Goal: Task Accomplishment & Management: Manage account settings

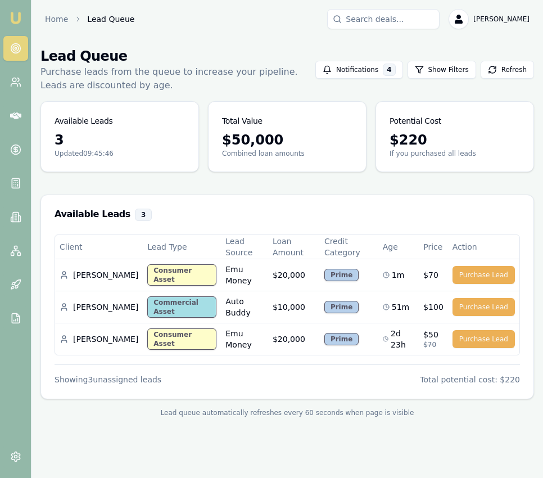
click at [17, 15] on img at bounding box center [15, 17] width 13 height 13
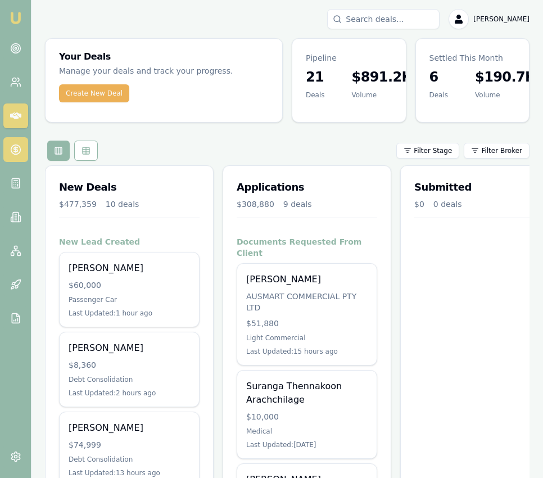
click at [11, 147] on circle at bounding box center [16, 150] width 10 height 10
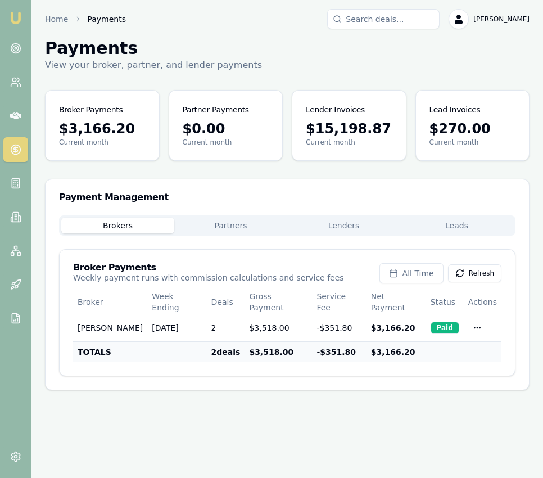
click at [501, 228] on button "Leads" at bounding box center [456, 225] width 113 height 16
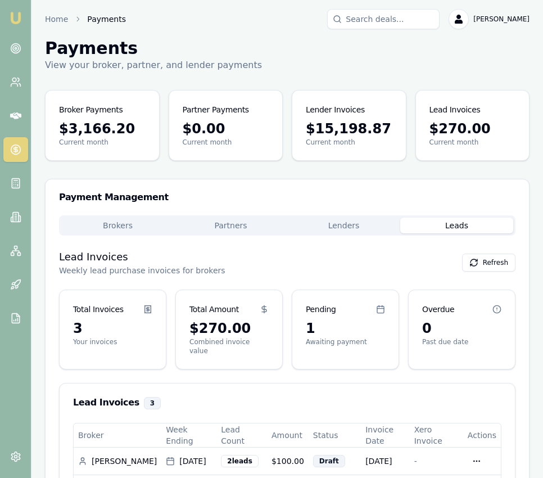
click at [339, 113] on main "Payments View your broker, partner, and lender payments Broker Payments $3,166.…" at bounding box center [286, 313] width 511 height 550
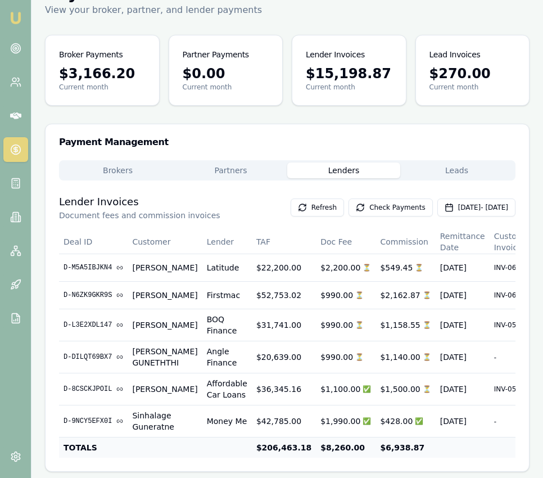
scroll to position [74, 0]
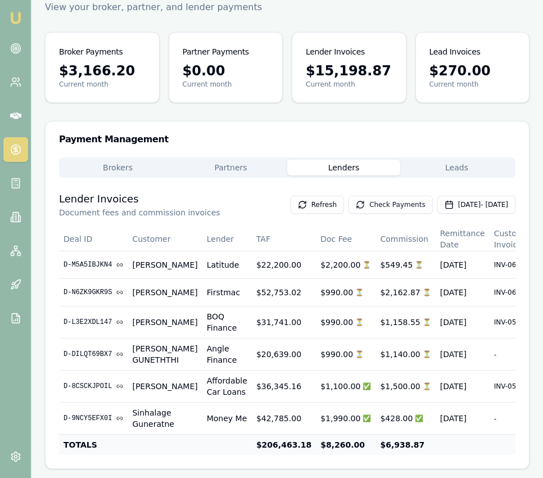
click at [348, 196] on button "Check Payments" at bounding box center [390, 205] width 84 height 18
click at [15, 21] on img at bounding box center [15, 17] width 13 height 13
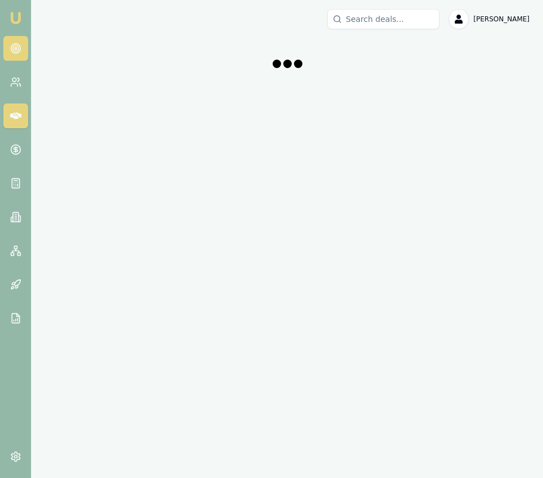
click at [15, 48] on circle at bounding box center [16, 48] width 2 height 2
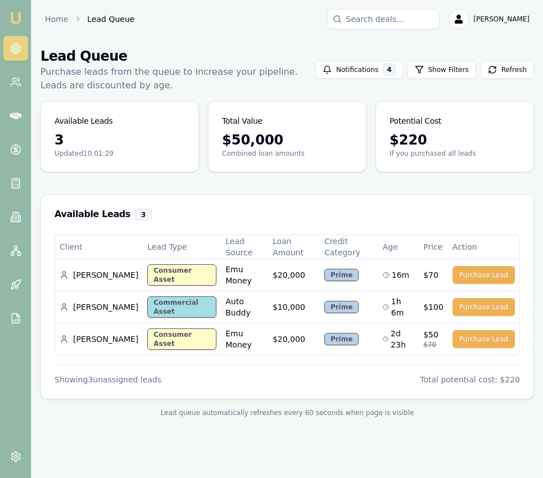
click at [18, 22] on img at bounding box center [15, 17] width 13 height 13
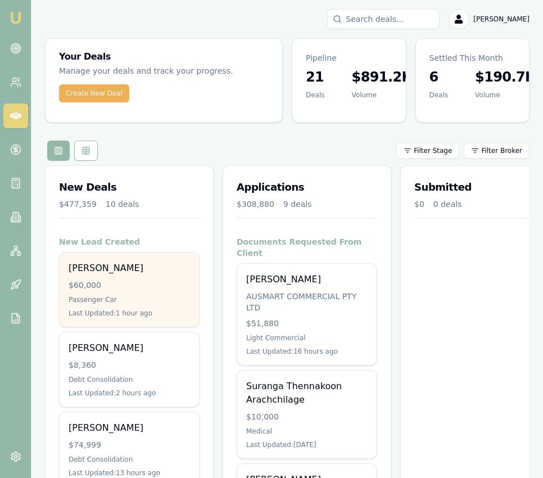
click at [159, 260] on div "Ashley Locke $60,000 Passenger Car Last Updated: 1 hour ago" at bounding box center [129, 289] width 139 height 74
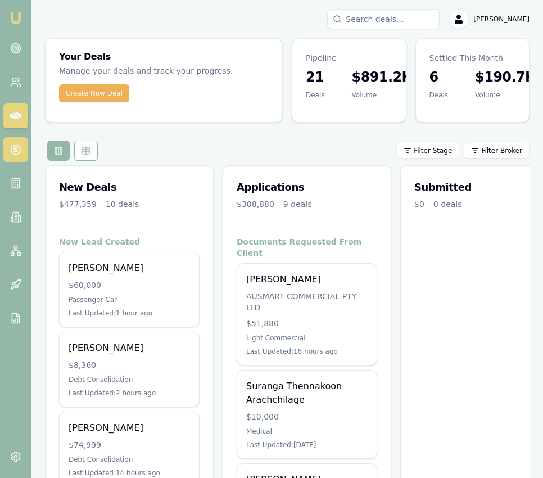
click at [25, 151] on link at bounding box center [15, 149] width 25 height 25
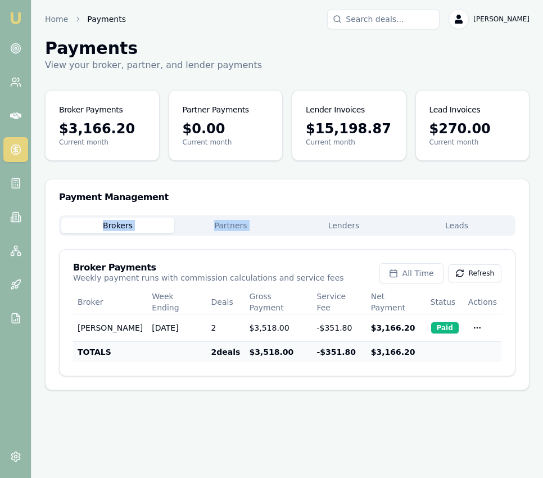
click at [378, 215] on div "Payment Management Brokers Partners Lenders Leads Broker Payments Weekly paymen…" at bounding box center [287, 284] width 484 height 211
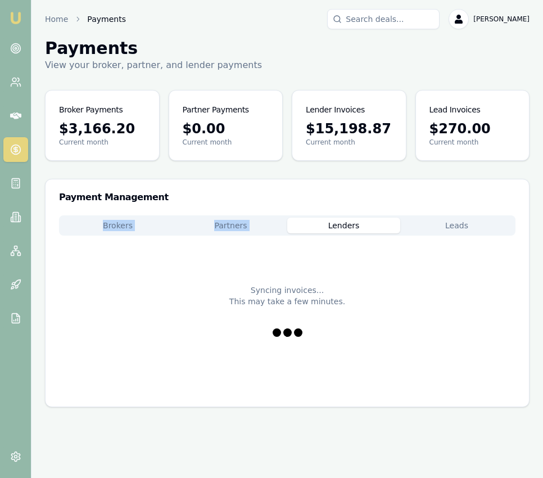
drag, startPoint x: 367, startPoint y: 226, endPoint x: 385, endPoint y: 226, distance: 18.6
click at [367, 226] on button "Lenders" at bounding box center [343, 225] width 113 height 16
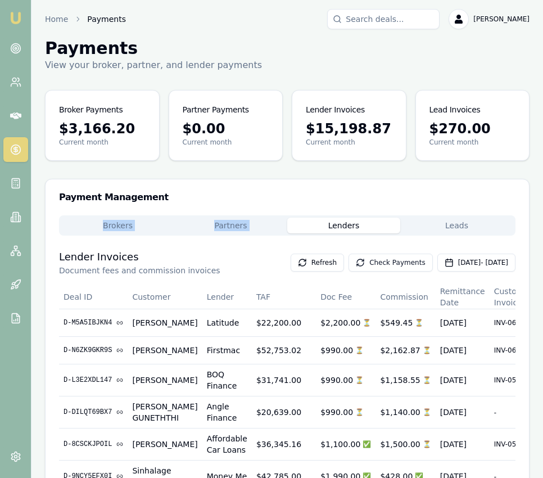
click at [378, 260] on button "Check Payments" at bounding box center [390, 262] width 84 height 18
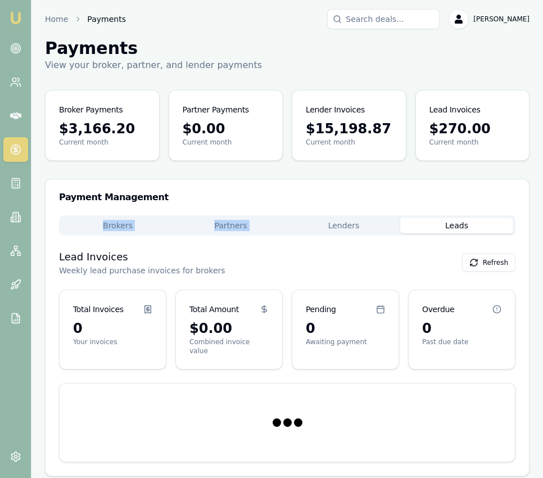
click at [435, 223] on button "Leads" at bounding box center [456, 225] width 113 height 16
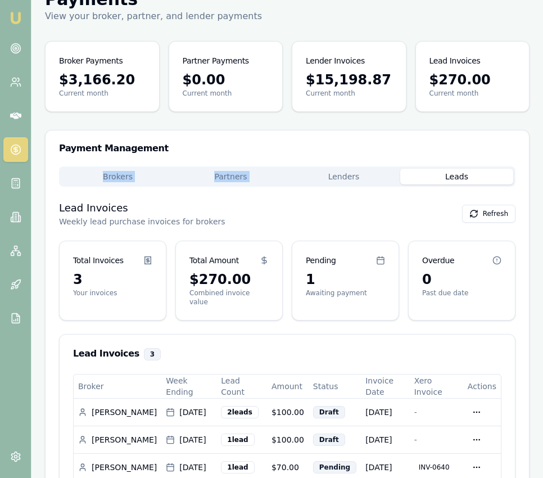
scroll to position [108, 0]
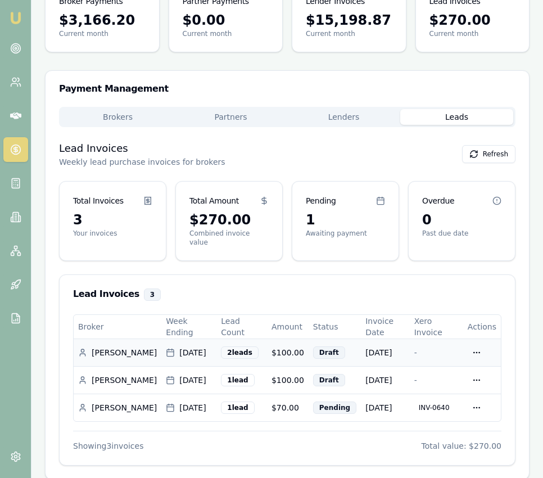
click at [229, 346] on div "2 lead s" at bounding box center [239, 352] width 37 height 12
click at [482, 341] on html "Emu Broker Home Payments Eujin Ooi Toggle Menu Payments View your broker, partn…" at bounding box center [271, 131] width 543 height 478
click at [487, 283] on html "Emu Broker Home Payments Eujin Ooi Toggle Menu Payments View your broker, partn…" at bounding box center [271, 131] width 543 height 478
click at [480, 342] on html "Emu Broker Home Payments Eujin Ooi Toggle Menu Payments View your broker, partn…" at bounding box center [271, 131] width 543 height 478
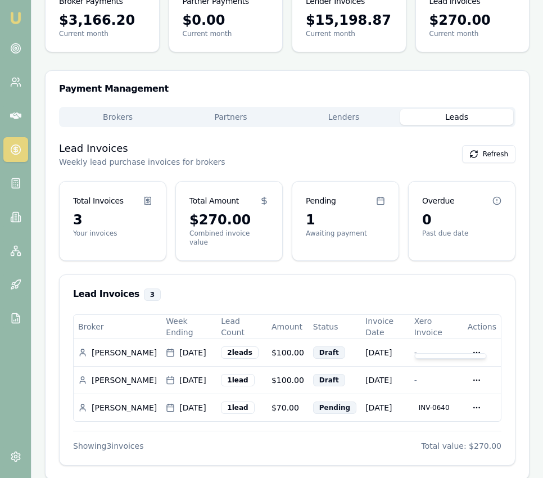
click at [447, 270] on html "Emu Broker Home Payments Eujin Ooi Toggle Menu Payments View your broker, partn…" at bounding box center [271, 131] width 543 height 478
click at [448, 112] on button "Leads" at bounding box center [456, 117] width 113 height 16
click at [9, 44] on link at bounding box center [15, 48] width 25 height 25
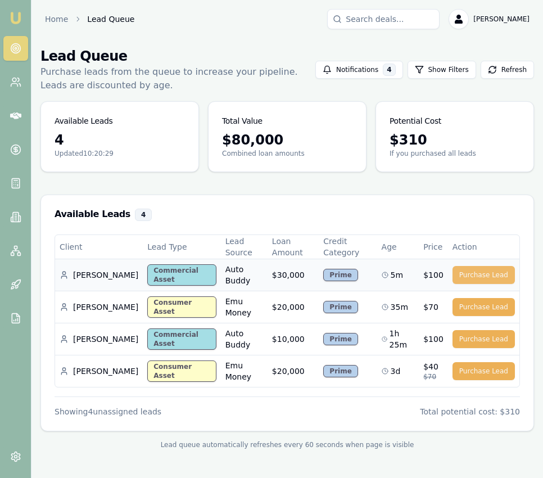
click at [483, 272] on button "Purchase Lead" at bounding box center [483, 275] width 62 height 18
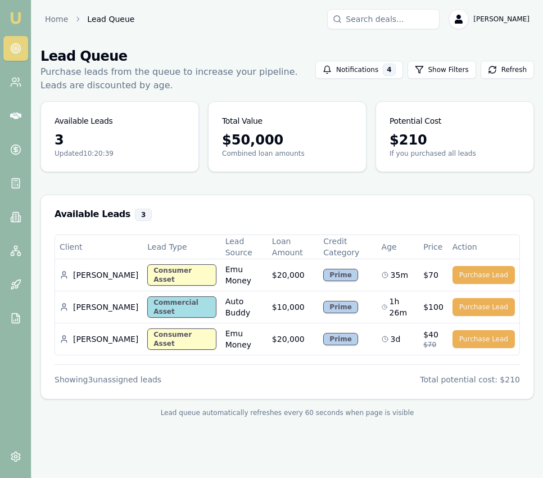
click at [15, 11] on link "Emu Broker" at bounding box center [16, 18] width 18 height 18
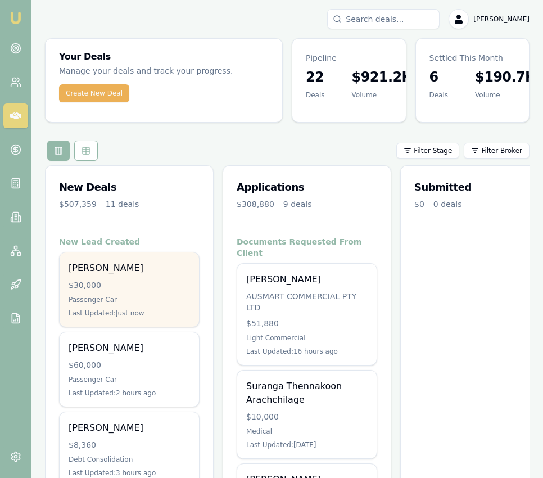
click at [152, 276] on div "Syama Kunda $30,000 Passenger Car Last Updated: Just now" at bounding box center [129, 289] width 139 height 74
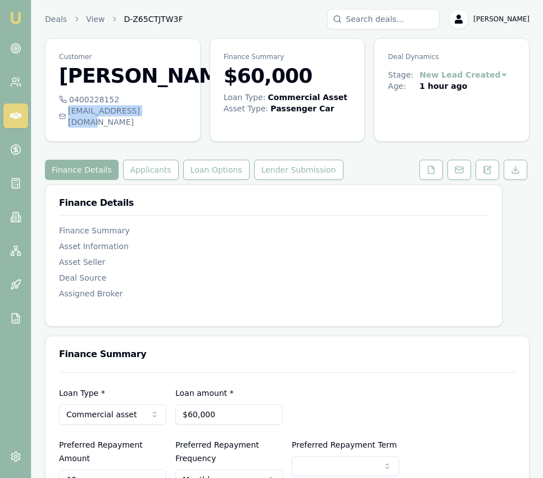
drag, startPoint x: 160, startPoint y: 112, endPoint x: 155, endPoint y: 113, distance: 5.6
click at [155, 113] on div "ash.locke91@gmail.com" at bounding box center [123, 116] width 128 height 22
copy div "ash.locke91@gmail.com"
click at [17, 47] on icon at bounding box center [15, 48] width 11 height 11
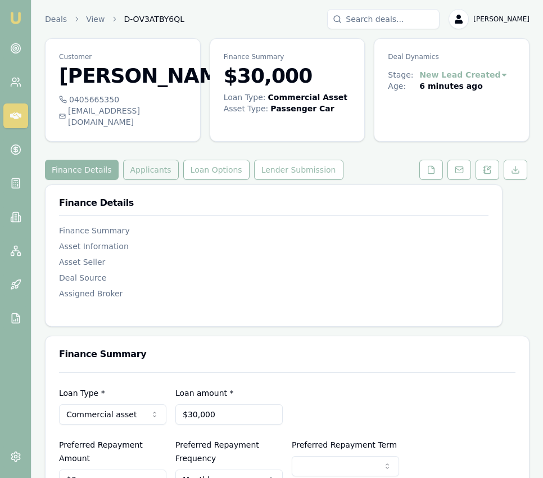
click at [152, 162] on button "Applicants" at bounding box center [151, 170] width 56 height 20
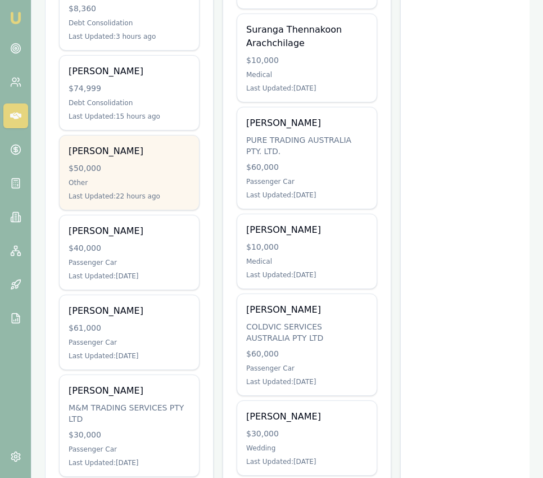
click at [138, 171] on div "$50,000" at bounding box center [129, 167] width 121 height 11
click at [0, 0] on div "Emu Broker Eujin Ooi Toggle Menu Your Deals Manage your deals and track your pr…" at bounding box center [271, 310] width 543 height 1333
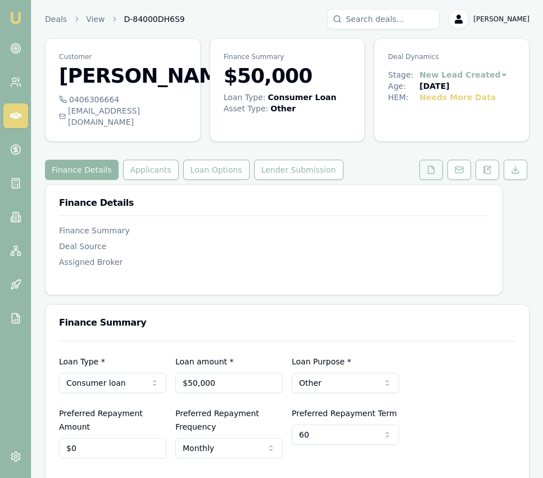
click at [424, 176] on button at bounding box center [431, 170] width 24 height 20
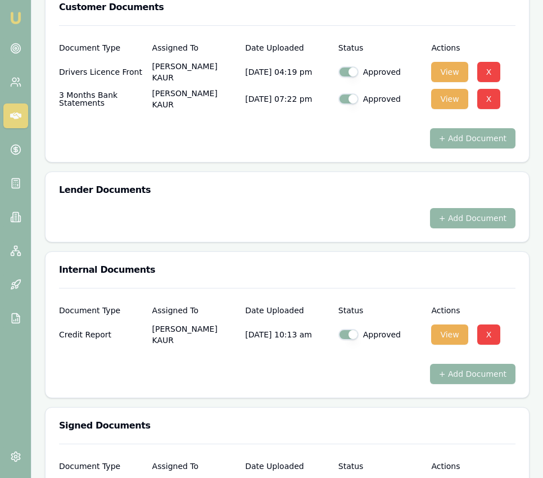
scroll to position [464, 0]
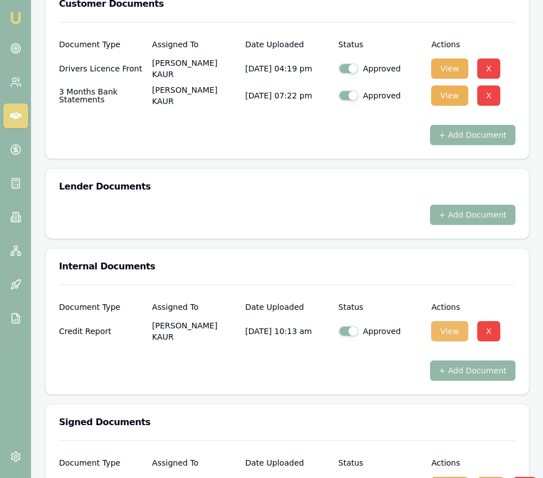
click at [452, 336] on button "View" at bounding box center [449, 331] width 37 height 20
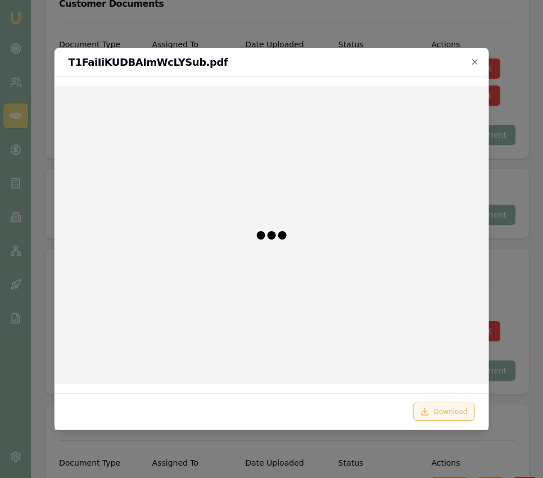
click at [460, 414] on button "Download" at bounding box center [444, 411] width 62 height 18
click at [515, 151] on div at bounding box center [271, 239] width 543 height 478
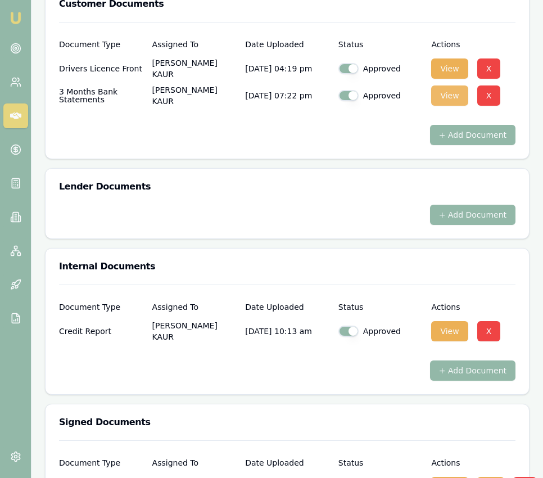
click at [455, 101] on button "View" at bounding box center [449, 95] width 37 height 20
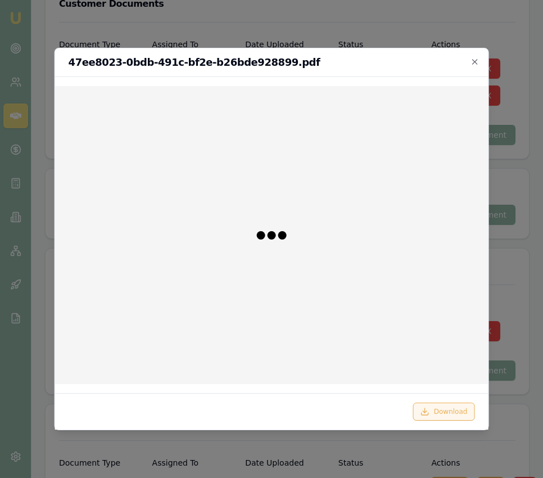
click at [443, 406] on button "Download" at bounding box center [444, 411] width 62 height 18
click at [523, 352] on div at bounding box center [271, 239] width 543 height 478
